Goal: Navigation & Orientation: Find specific page/section

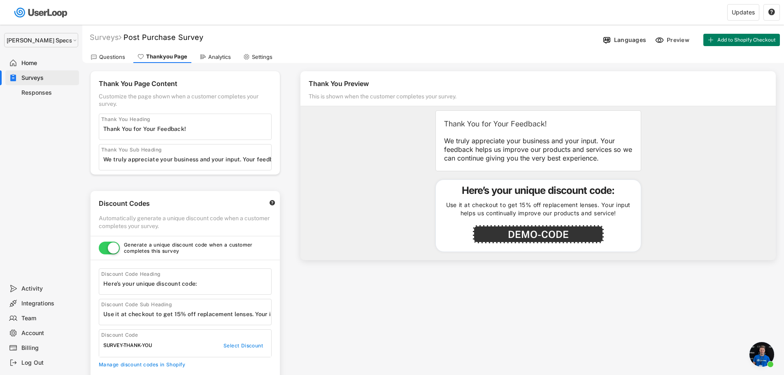
select select ""1348695171700984260__LOOKUP__1697634736591x266979510156241540""
click at [30, 67] on div "Home" at bounding box center [42, 63] width 74 height 15
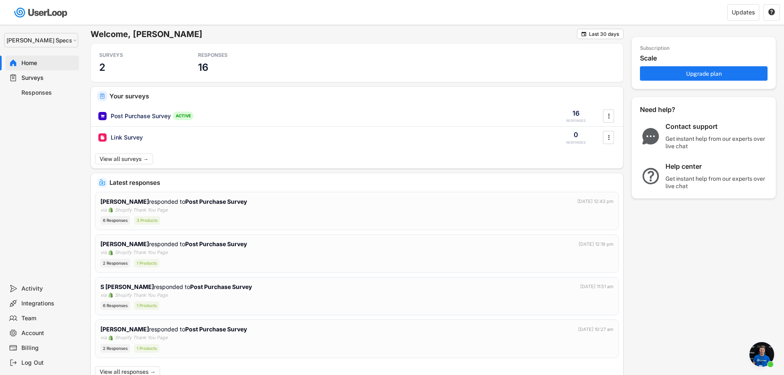
click at [31, 73] on div "Surveys" at bounding box center [42, 77] width 74 height 15
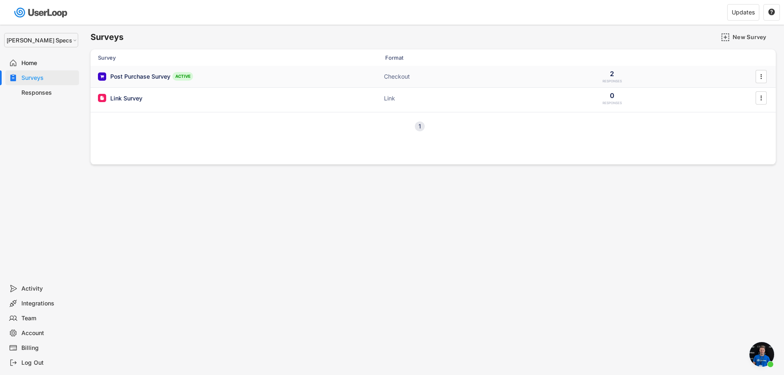
click at [148, 77] on div "Post Purchase Survey" at bounding box center [140, 76] width 60 height 8
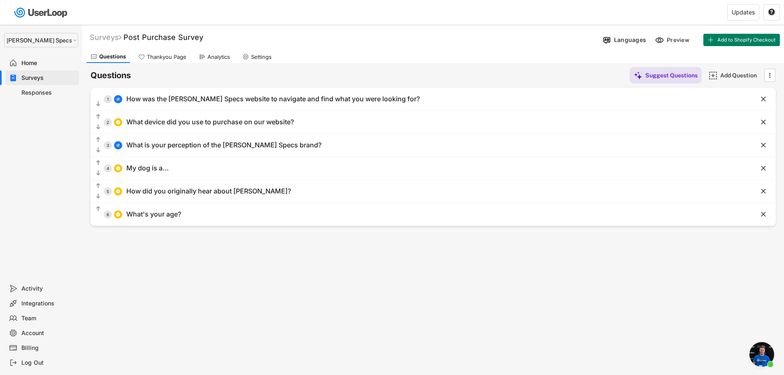
click at [168, 54] on div "Thankyou Page" at bounding box center [166, 56] width 39 height 7
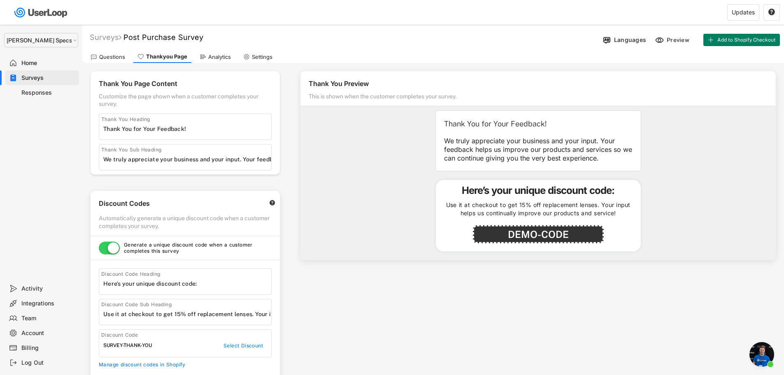
click at [113, 57] on div "Questions" at bounding box center [112, 56] width 26 height 7
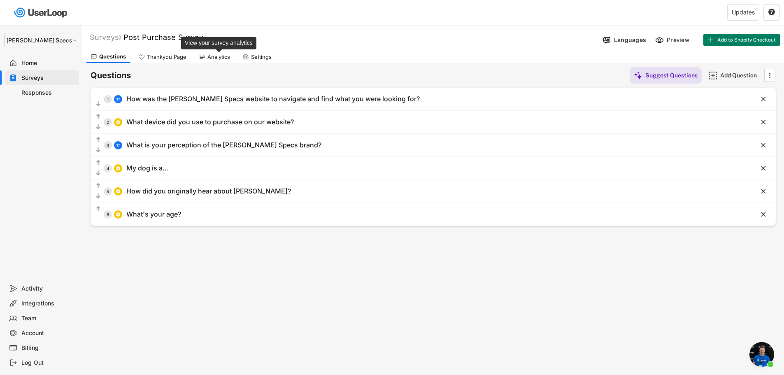
click at [218, 54] on div "Analytics" at bounding box center [218, 56] width 23 height 7
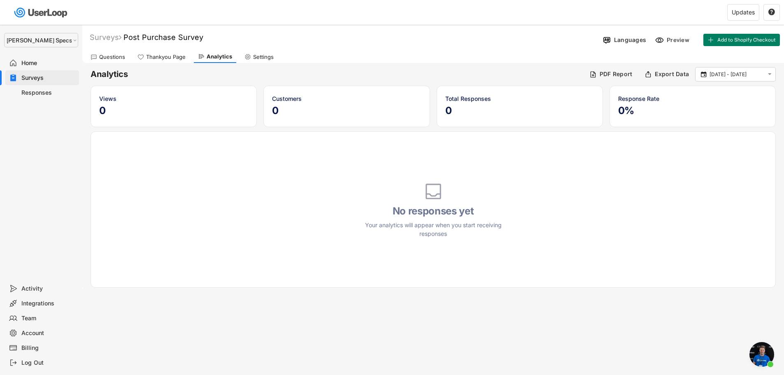
click at [175, 55] on div "Thankyou Page" at bounding box center [165, 56] width 39 height 7
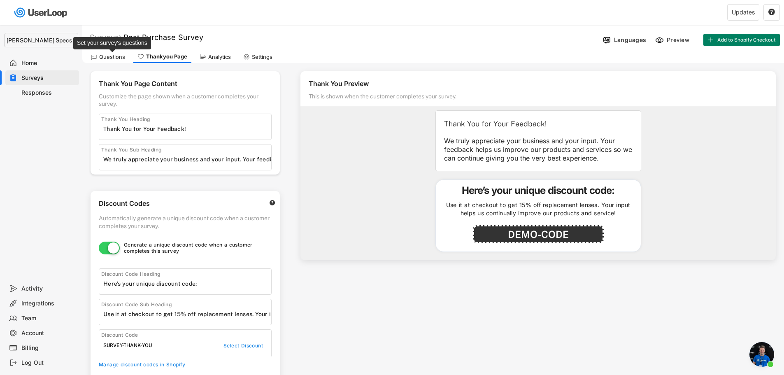
click at [101, 56] on div "Questions" at bounding box center [112, 56] width 26 height 7
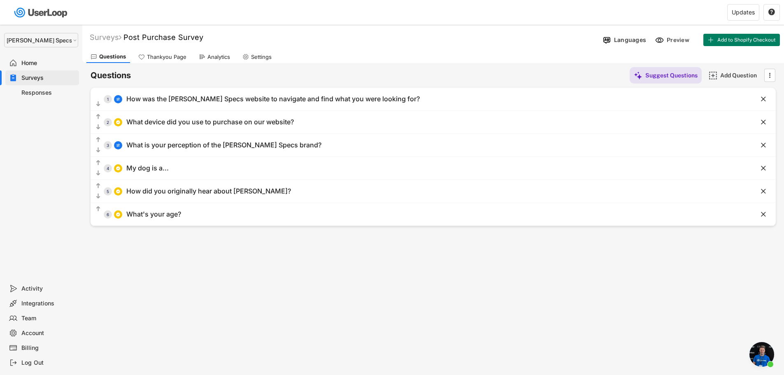
click at [45, 89] on div "Responses" at bounding box center [48, 93] width 54 height 8
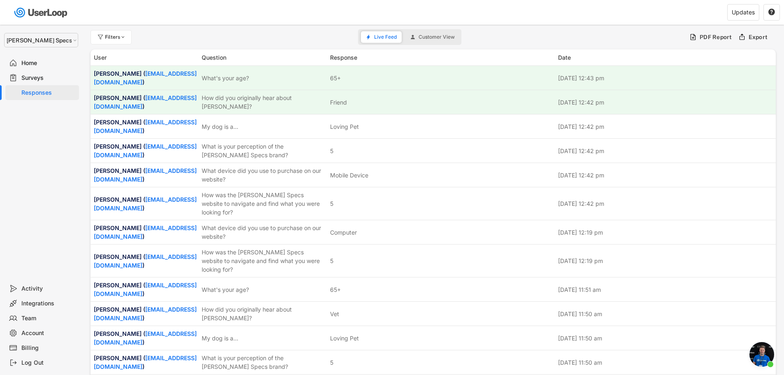
click at [763, 358] on span "Open chat" at bounding box center [761, 354] width 25 height 25
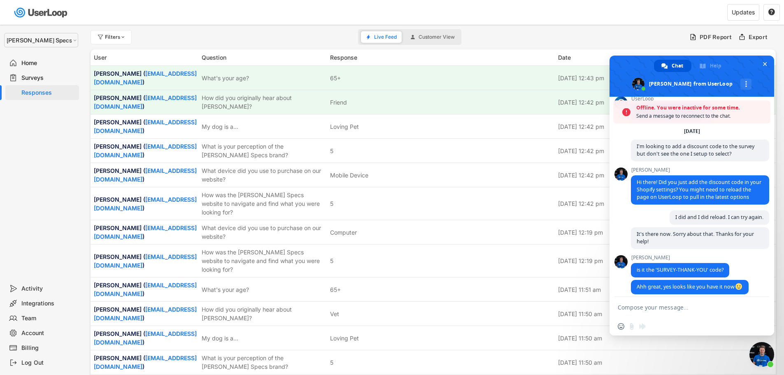
scroll to position [60, 0]
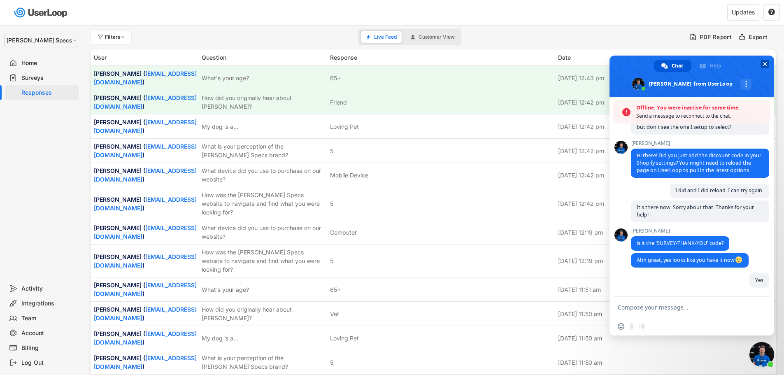
click at [767, 61] on span "Close chat" at bounding box center [764, 64] width 9 height 9
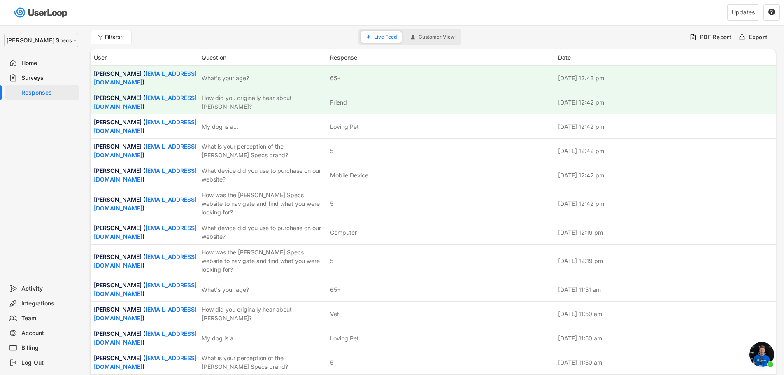
click at [35, 61] on div "Home" at bounding box center [48, 63] width 54 height 8
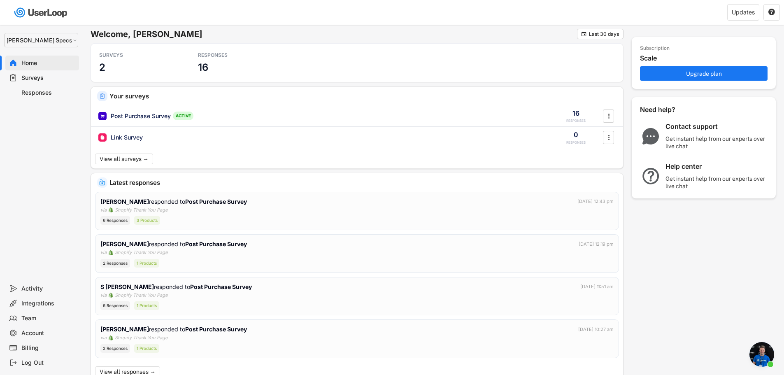
scroll to position [34, 0]
